Goal: Task Accomplishment & Management: Use online tool/utility

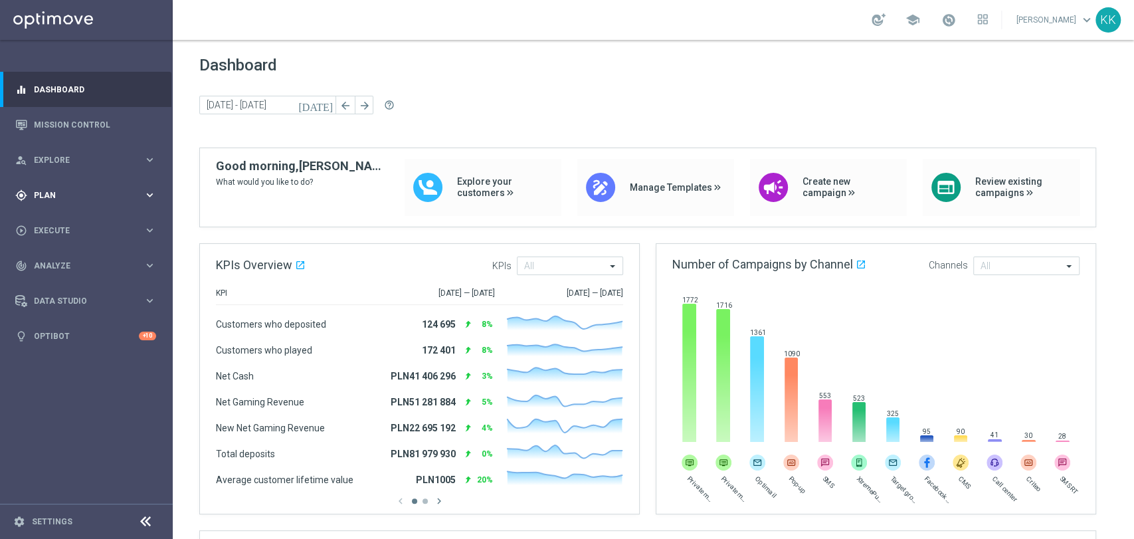
click at [110, 201] on div "gps_fixed Plan keyboard_arrow_right" at bounding box center [85, 194] width 171 height 35
click at [68, 226] on link "Target Groups" at bounding box center [87, 222] width 104 height 11
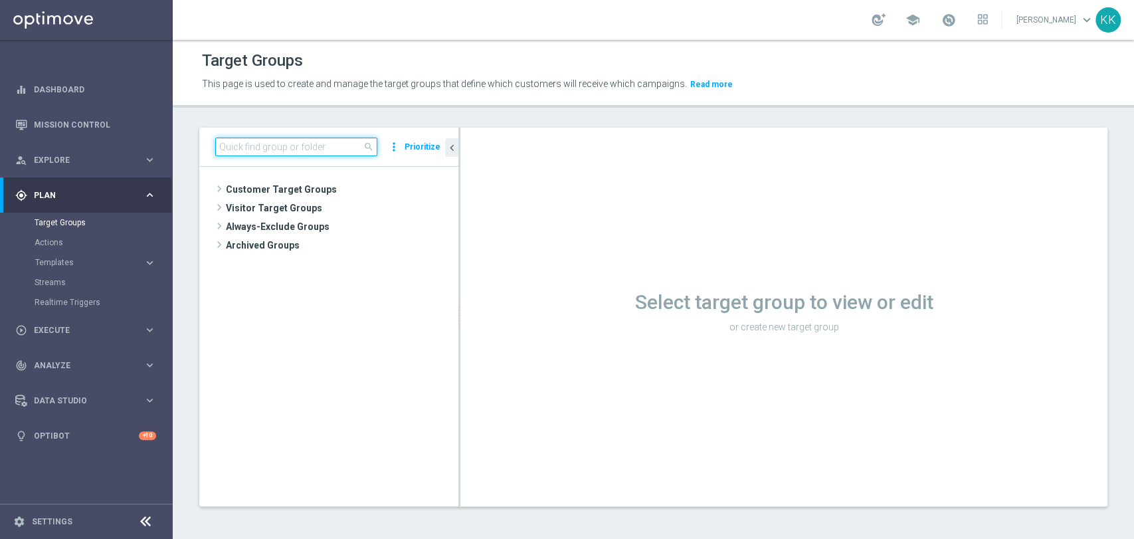
click at [307, 149] on input at bounding box center [296, 146] width 162 height 19
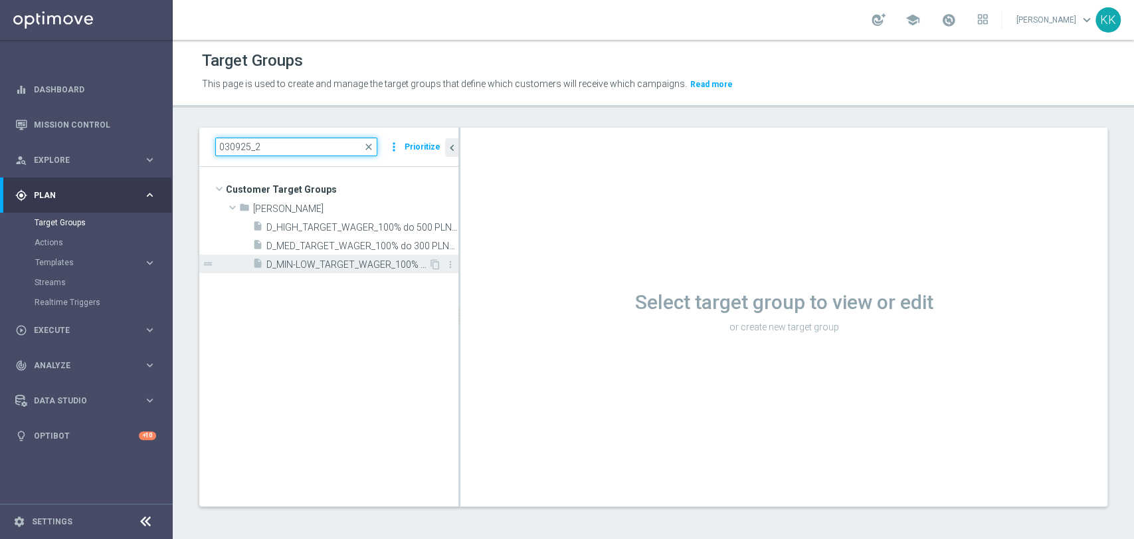
type input "030925_2"
click at [398, 266] on span "D_MIN-LOW_TARGET_WAGER_100% do 100 PLN_PLMECZE_030925_2" at bounding box center [347, 264] width 162 height 11
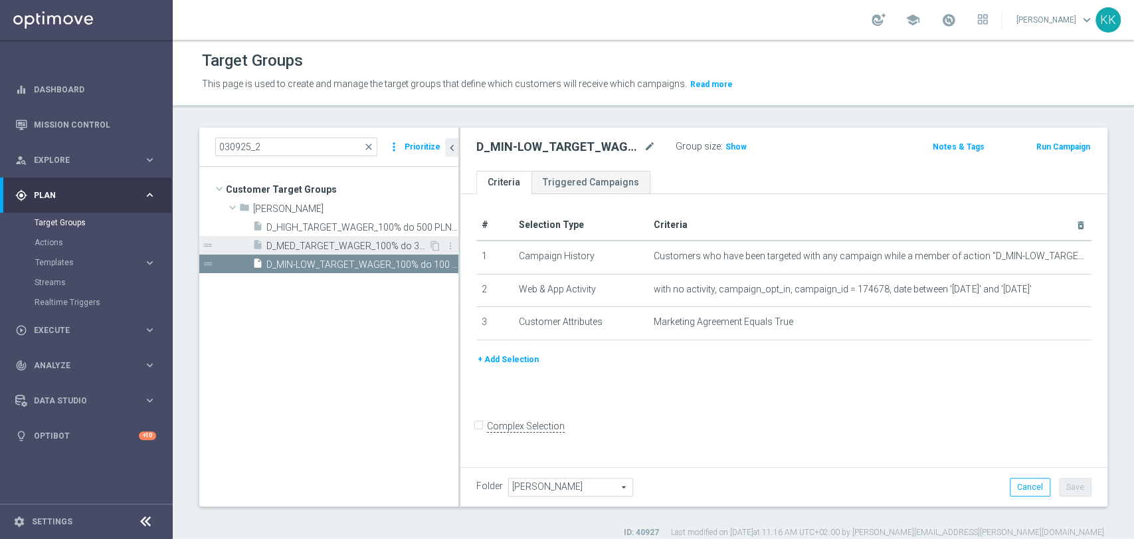
click at [295, 245] on span "D_MED_TARGET_WAGER_100% do 300 PLN_PLMECZE_030925_2" at bounding box center [347, 245] width 162 height 11
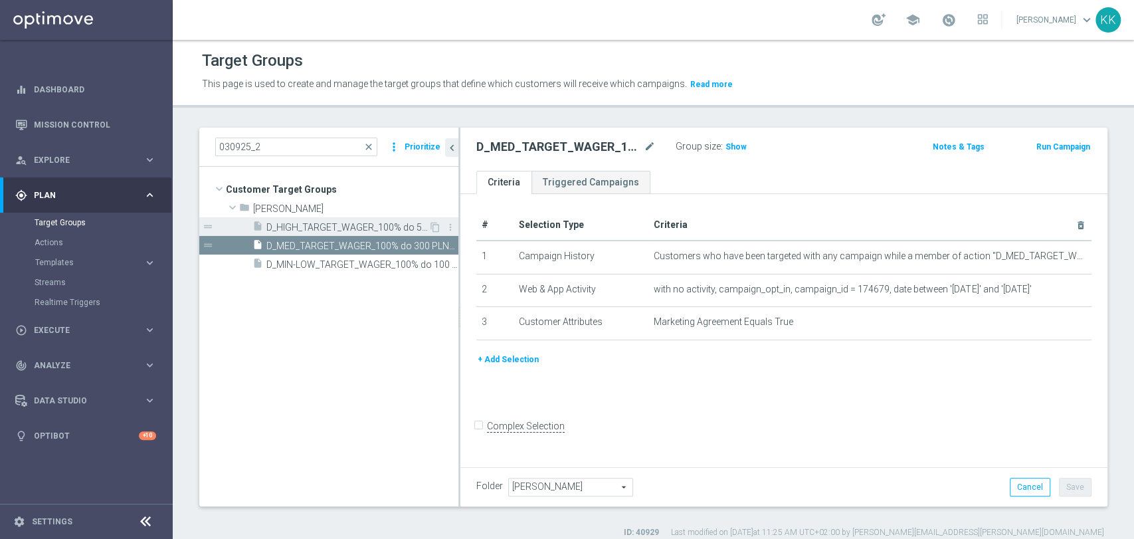
click at [388, 225] on span "D_HIGH_TARGET_WAGER_100% do 500 PLN_PLMECZE_030925_2" at bounding box center [347, 227] width 162 height 11
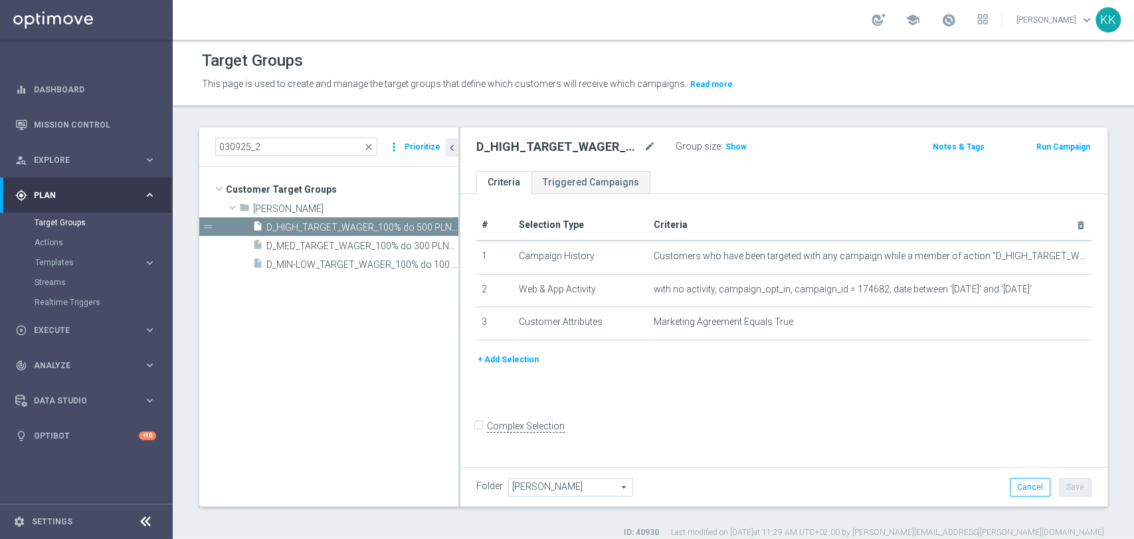
click at [70, 269] on accordion "Templates keyboard_arrow_right Optimail" at bounding box center [103, 262] width 137 height 20
click at [70, 262] on span "Templates" at bounding box center [82, 262] width 95 height 8
click at [65, 282] on link "Optimail" at bounding box center [89, 282] width 97 height 11
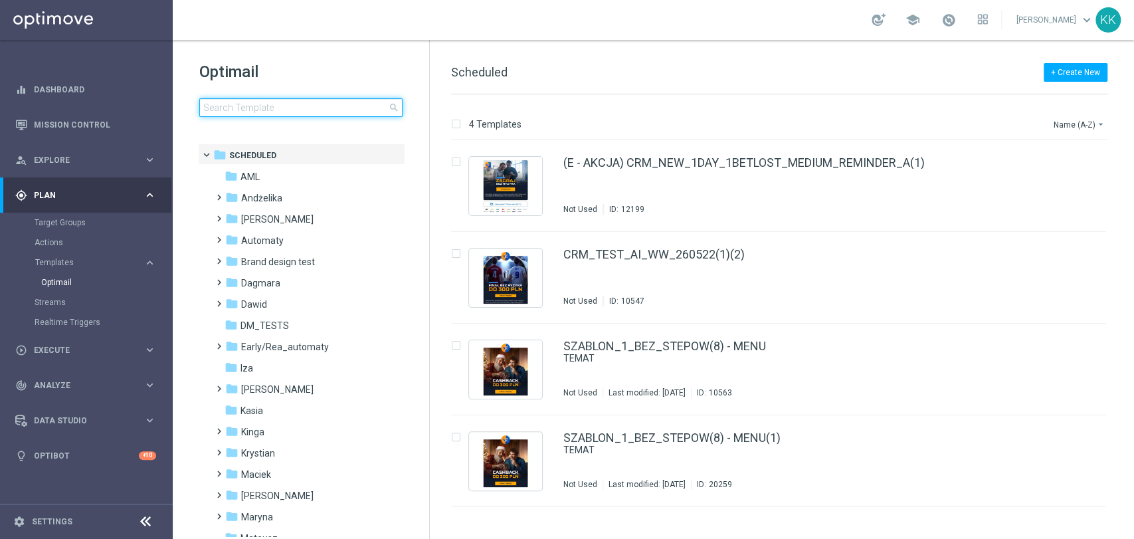
click at [320, 103] on input at bounding box center [300, 107] width 203 height 19
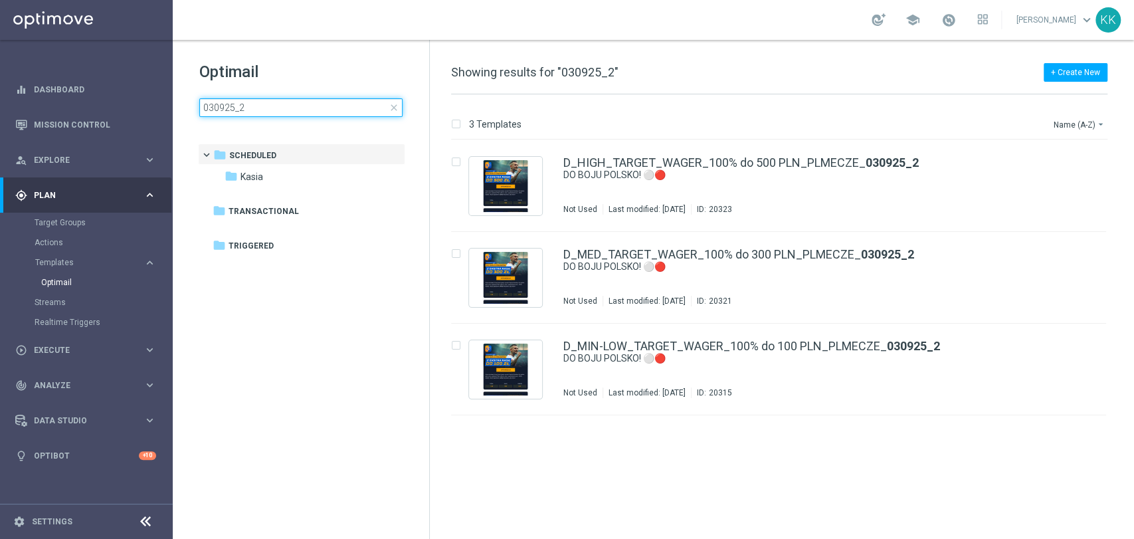
type input "030925_2"
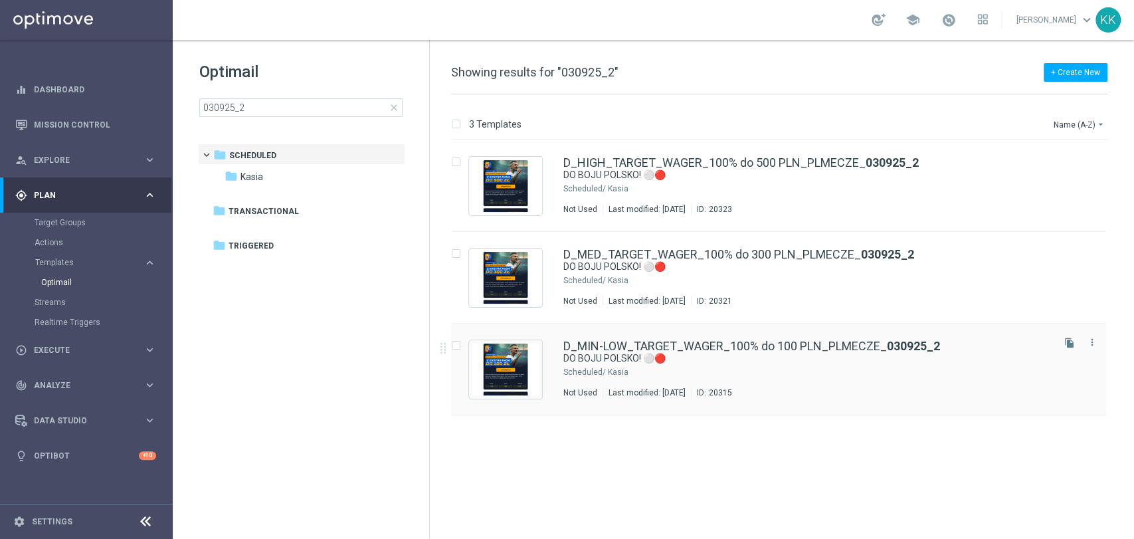
click at [697, 379] on div "D_MIN-LOW_TARGET_WAGER_100% do 100 PLN_PLMECZE_ 030925_2 DO BOJU POLSKO! ⚪🔴 Sch…" at bounding box center [806, 369] width 487 height 58
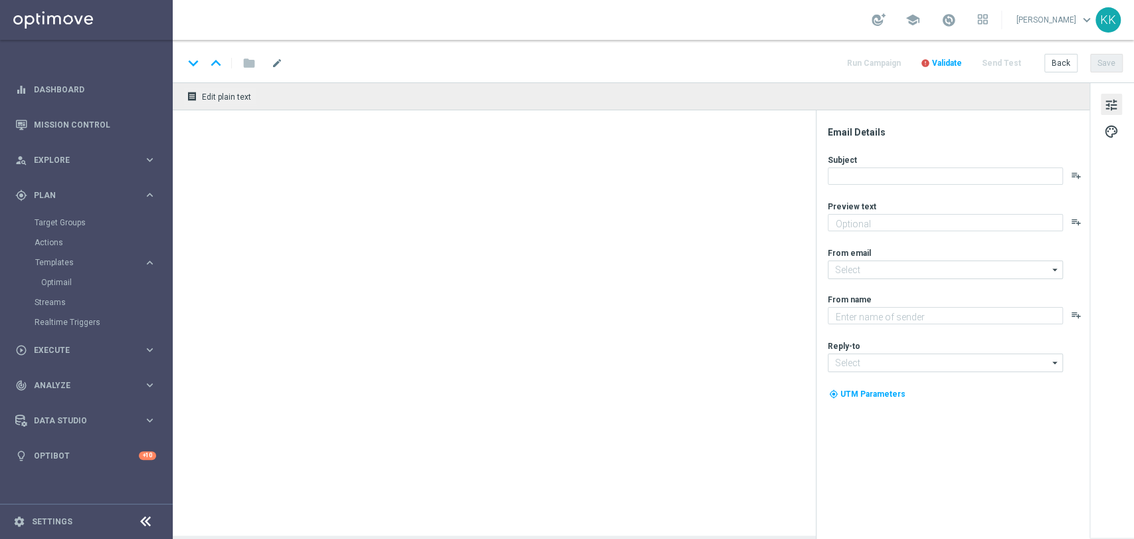
type textarea "Typuj 🇵🇱 vs 🇫🇮 z bonusem do 100 zł 💸"
type input "[EMAIL_ADDRESS][DOMAIN_NAME]"
type textarea "STS"
type input "[EMAIL_ADDRESS][DOMAIN_NAME]"
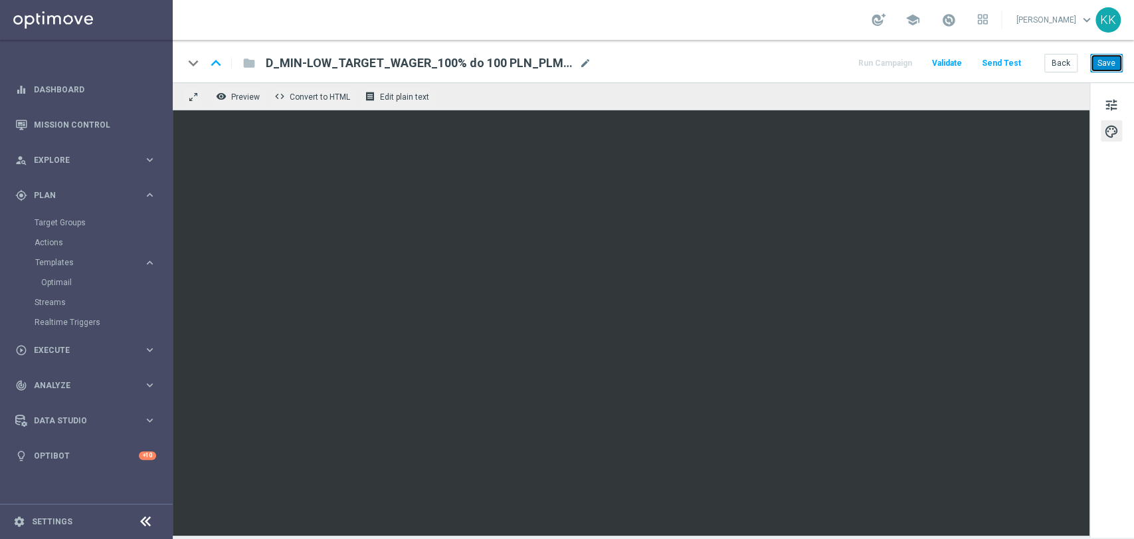
click at [1092, 63] on button "Save" at bounding box center [1106, 63] width 33 height 19
click at [1110, 70] on button "Save" at bounding box center [1106, 63] width 33 height 19
click at [1108, 98] on span "tune" at bounding box center [1111, 104] width 15 height 17
click at [1108, 100] on span "tune" at bounding box center [1111, 104] width 15 height 17
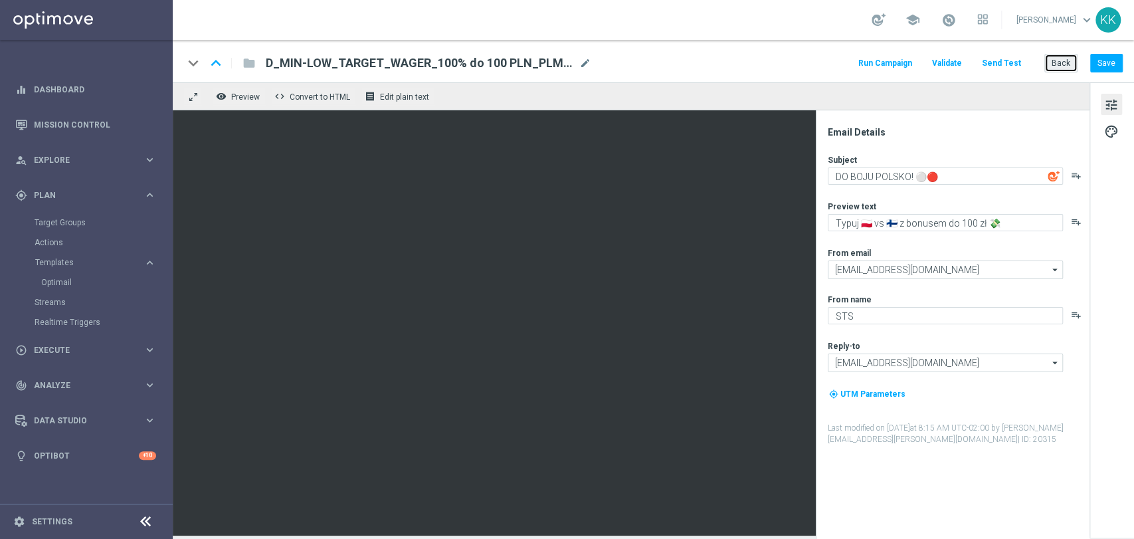
click at [1069, 70] on button "Back" at bounding box center [1060, 63] width 33 height 19
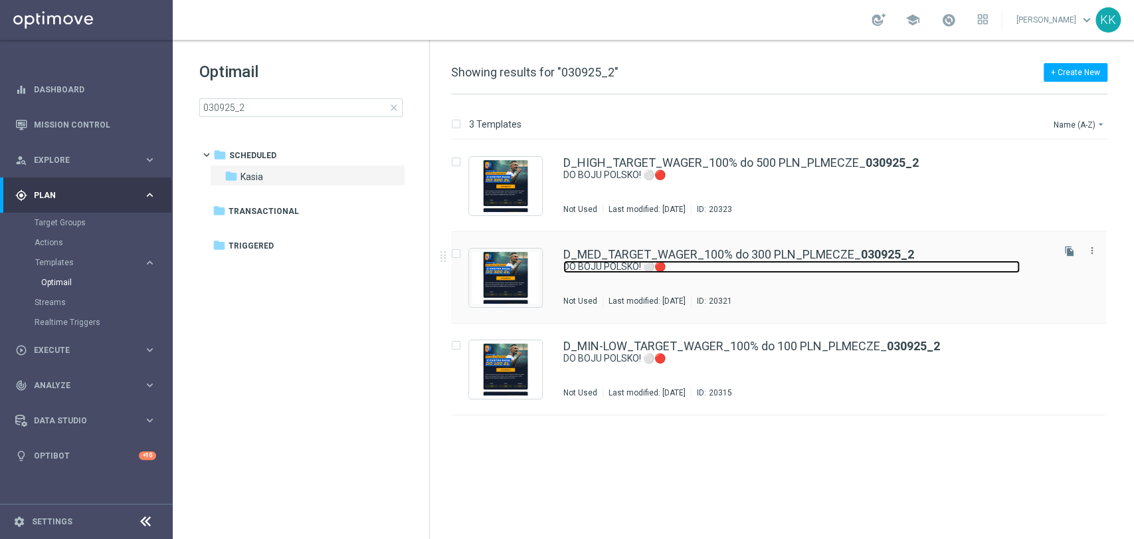
click at [818, 271] on link "DO BOJU POLSKO! ⚪🔴" at bounding box center [791, 266] width 456 height 13
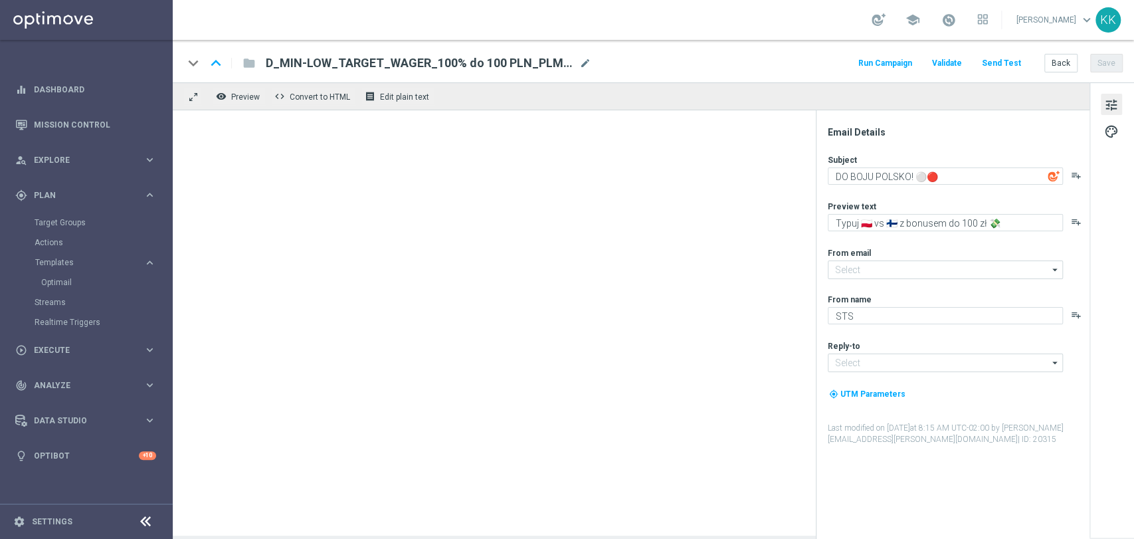
type input "[EMAIL_ADDRESS][DOMAIN_NAME]"
type textarea "Typuj 🇵🇱 vs 🇫🇮 z bonusem do 300 zł 💸"
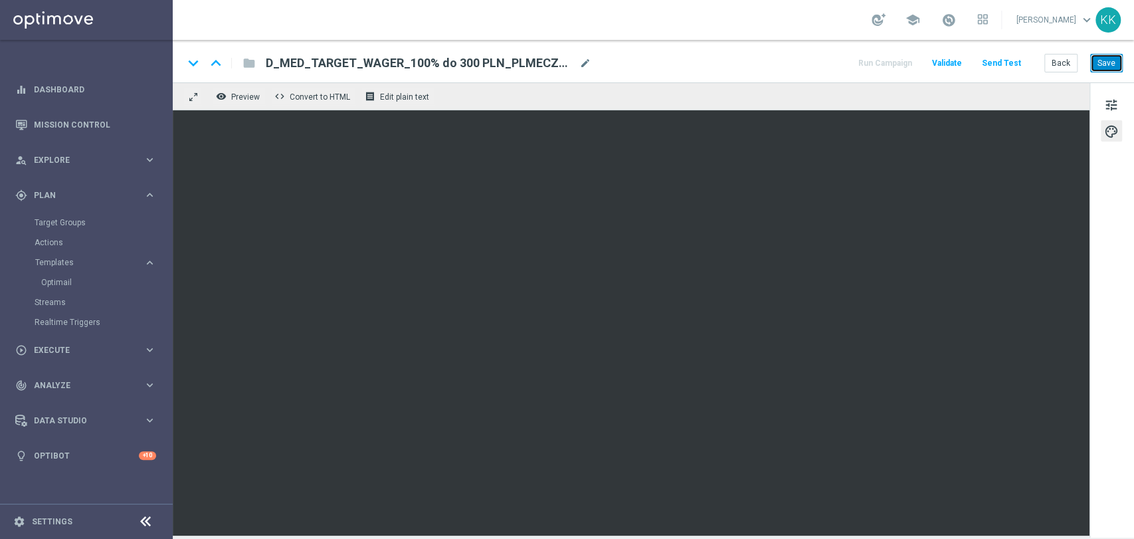
click at [1108, 62] on button "Save" at bounding box center [1106, 63] width 33 height 19
click at [1063, 66] on button "Back" at bounding box center [1060, 63] width 33 height 19
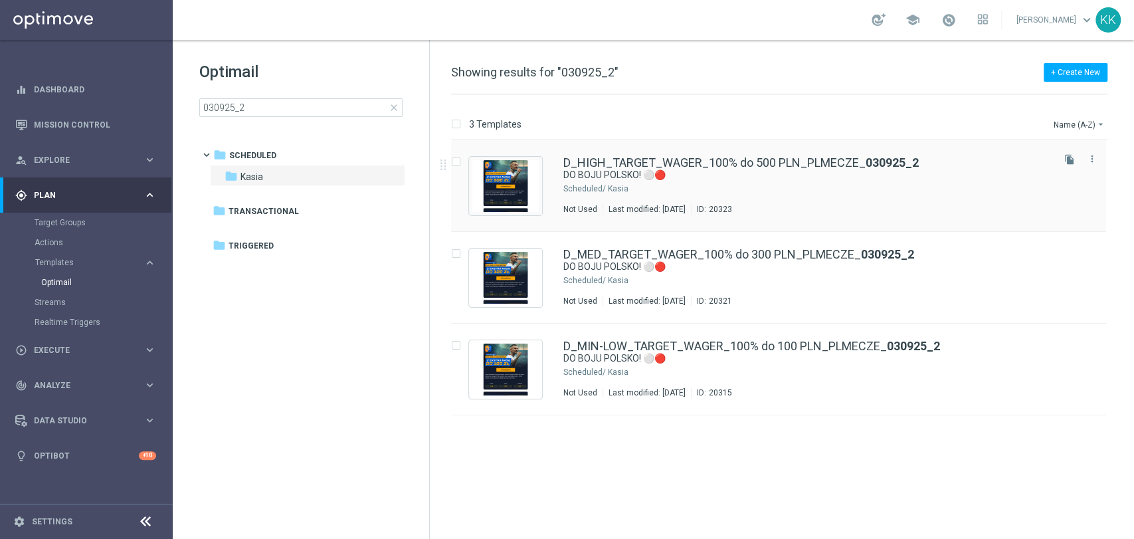
click at [830, 205] on div "Not Used Last modified: [DATE] ID: 20323" at bounding box center [806, 209] width 487 height 11
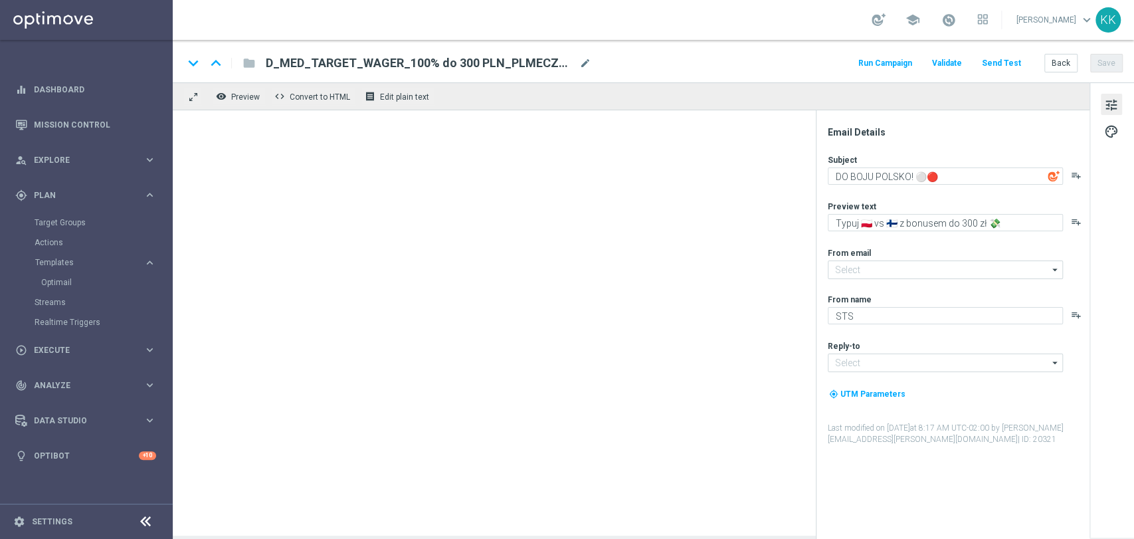
type input "[EMAIL_ADDRESS][DOMAIN_NAME]"
type textarea "Typuj 🇵🇱 vs 🇫🇮 z bonusem do 500 zł 💸"
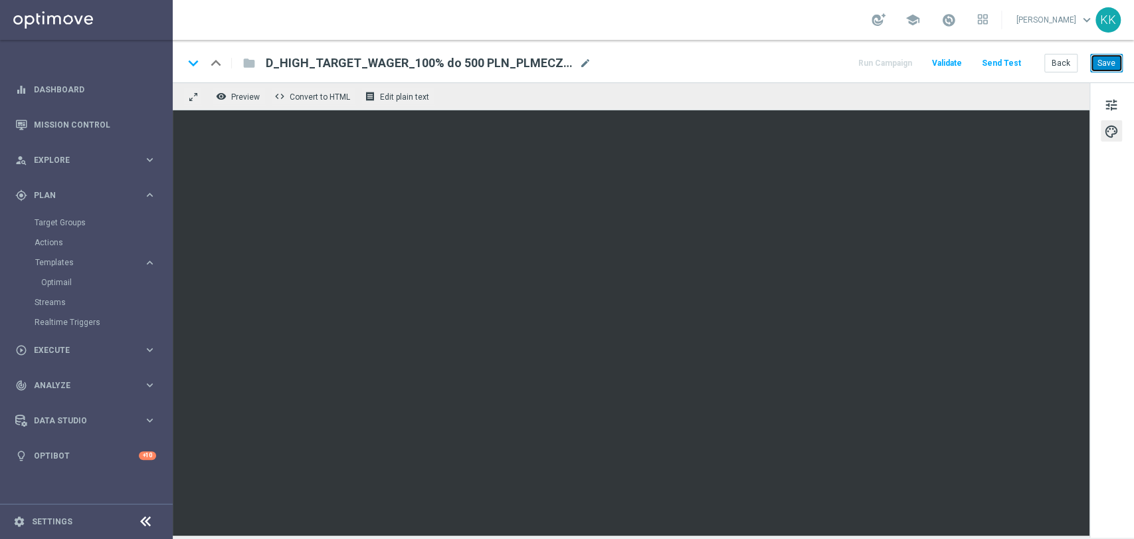
click at [1118, 59] on button "Save" at bounding box center [1106, 63] width 33 height 19
click at [1110, 68] on button "Save" at bounding box center [1106, 63] width 33 height 19
click at [1098, 67] on button "Save" at bounding box center [1106, 63] width 33 height 19
click at [66, 351] on span "Execute" at bounding box center [89, 350] width 110 height 8
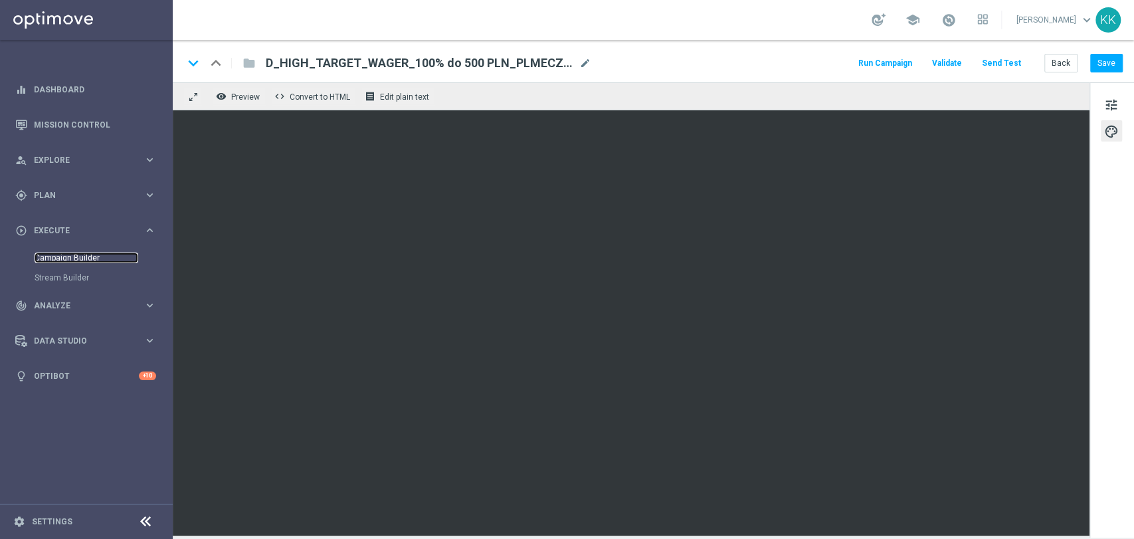
click at [68, 262] on link "Campaign Builder" at bounding box center [87, 257] width 104 height 11
